Goal: Task Accomplishment & Management: Manage account settings

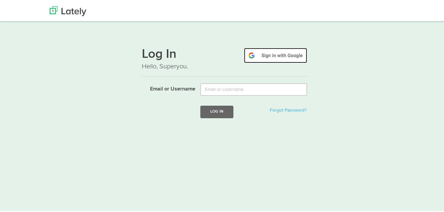
click at [274, 53] on img at bounding box center [275, 54] width 63 height 15
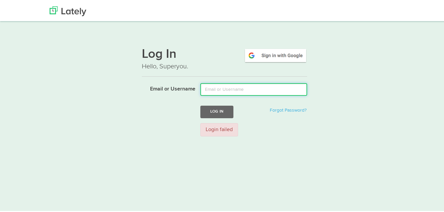
click at [257, 90] on input "Email or Username" at bounding box center [253, 88] width 107 height 13
type input "[EMAIL_ADDRESS][DOMAIN_NAME]"
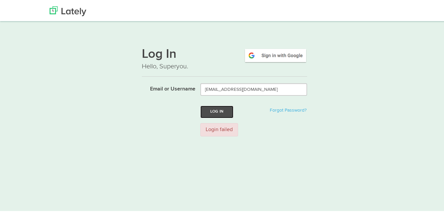
click at [216, 110] on button "Log In" at bounding box center [216, 110] width 33 height 12
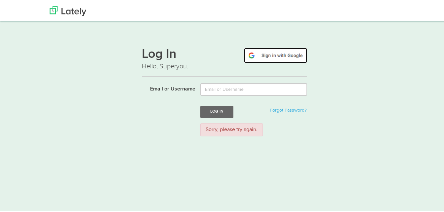
click at [269, 55] on img at bounding box center [275, 54] width 63 height 15
click at [280, 56] on img at bounding box center [275, 54] width 63 height 15
